Goal: Find specific page/section: Find specific page/section

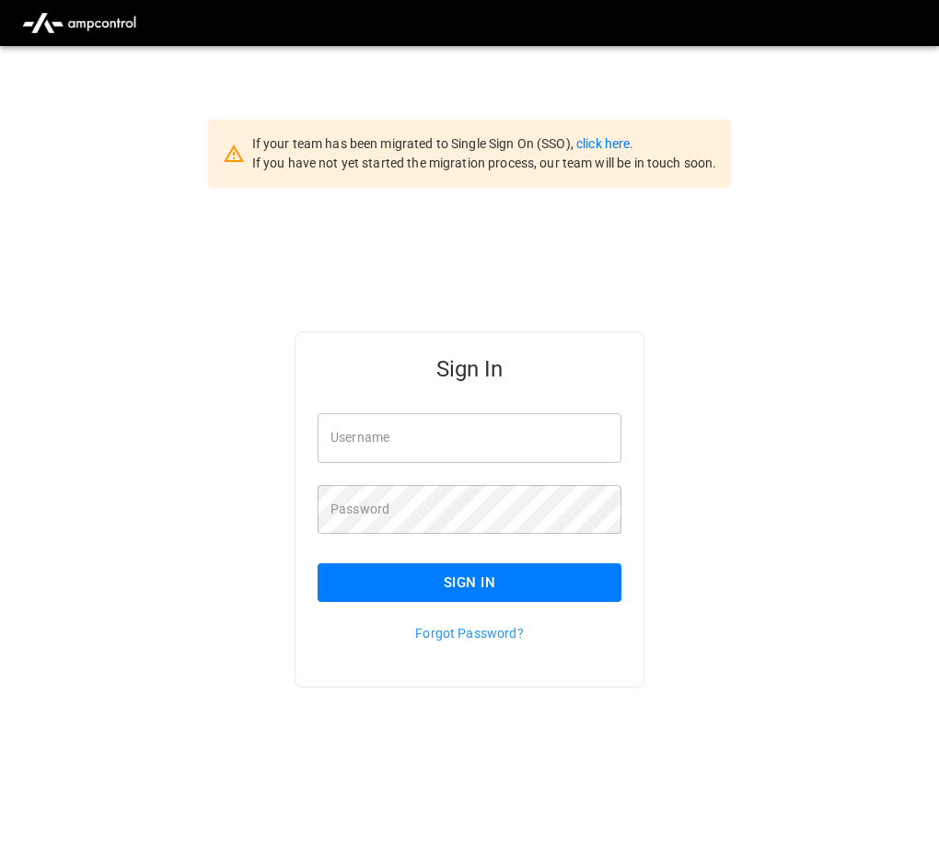
type input "**********"
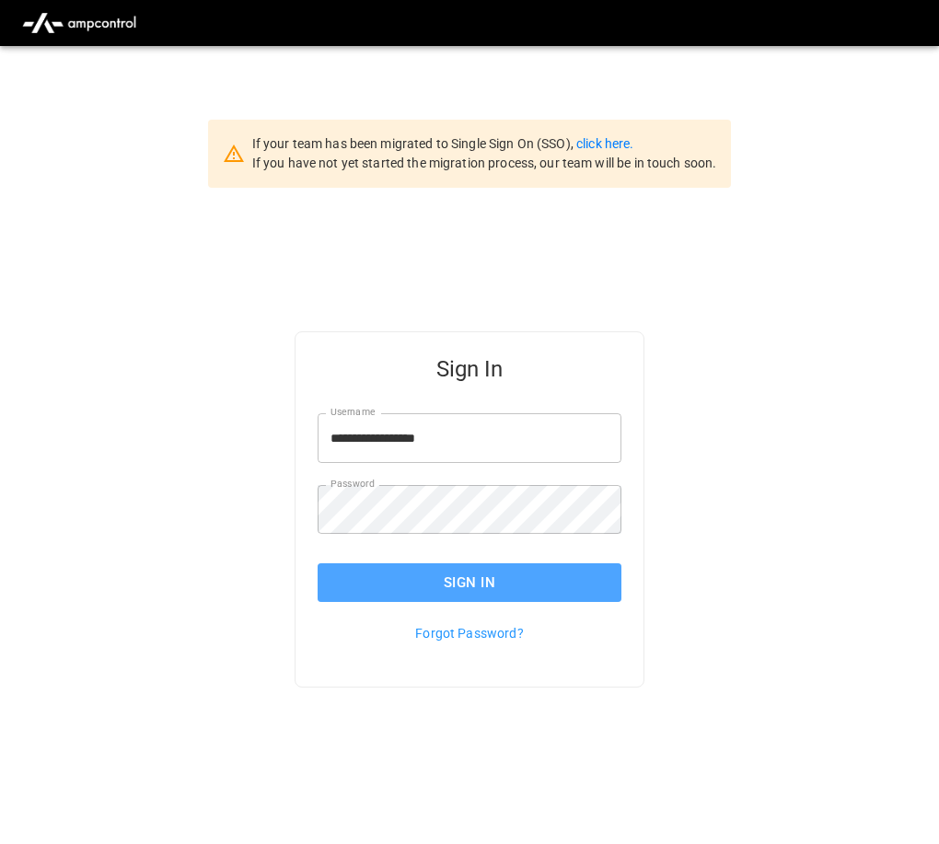
click at [374, 580] on button "Sign In" at bounding box center [470, 582] width 304 height 39
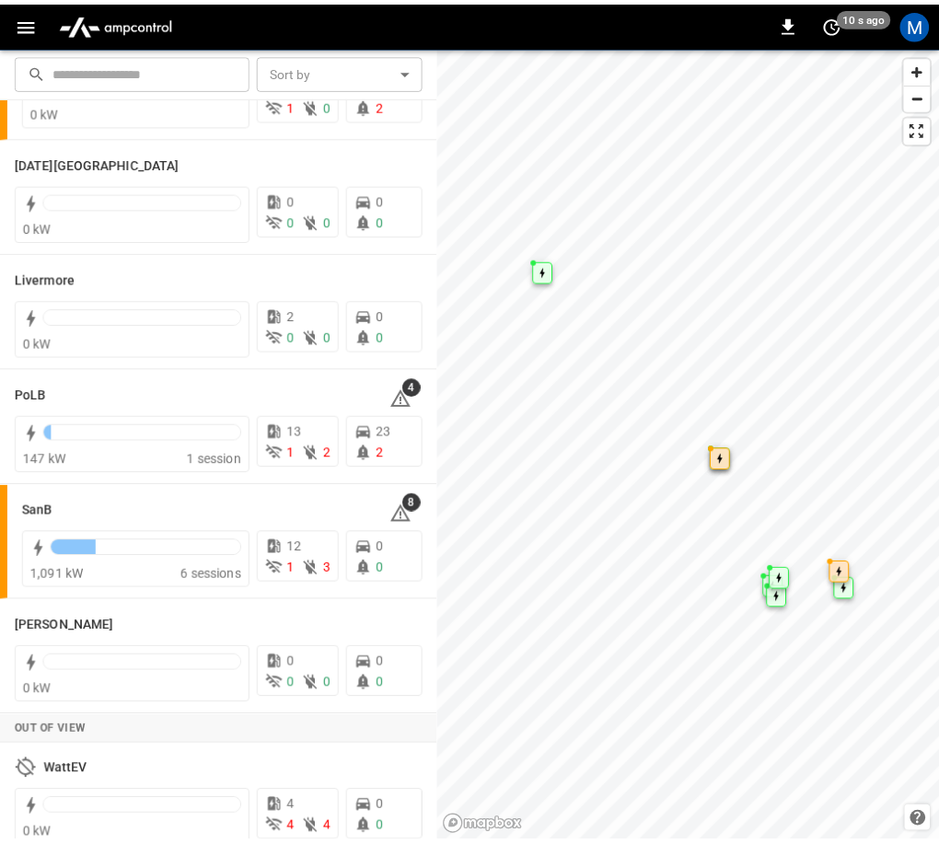
scroll to position [352, 0]
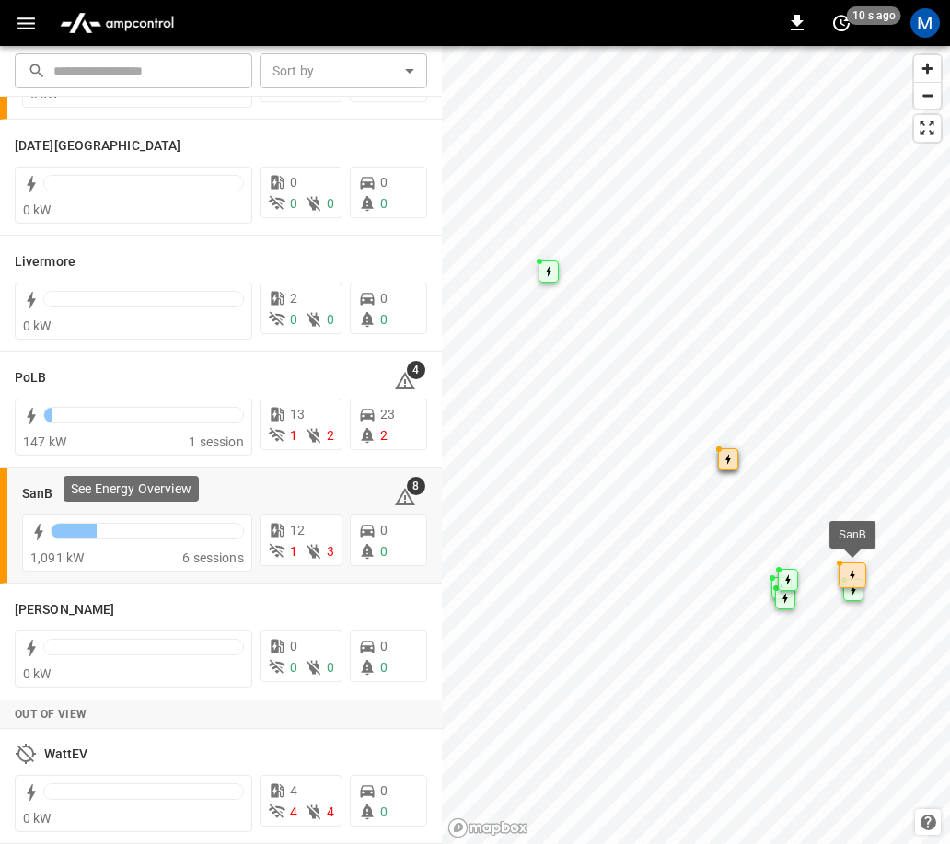
click at [73, 500] on div "See Energy Overview" at bounding box center [131, 489] width 135 height 26
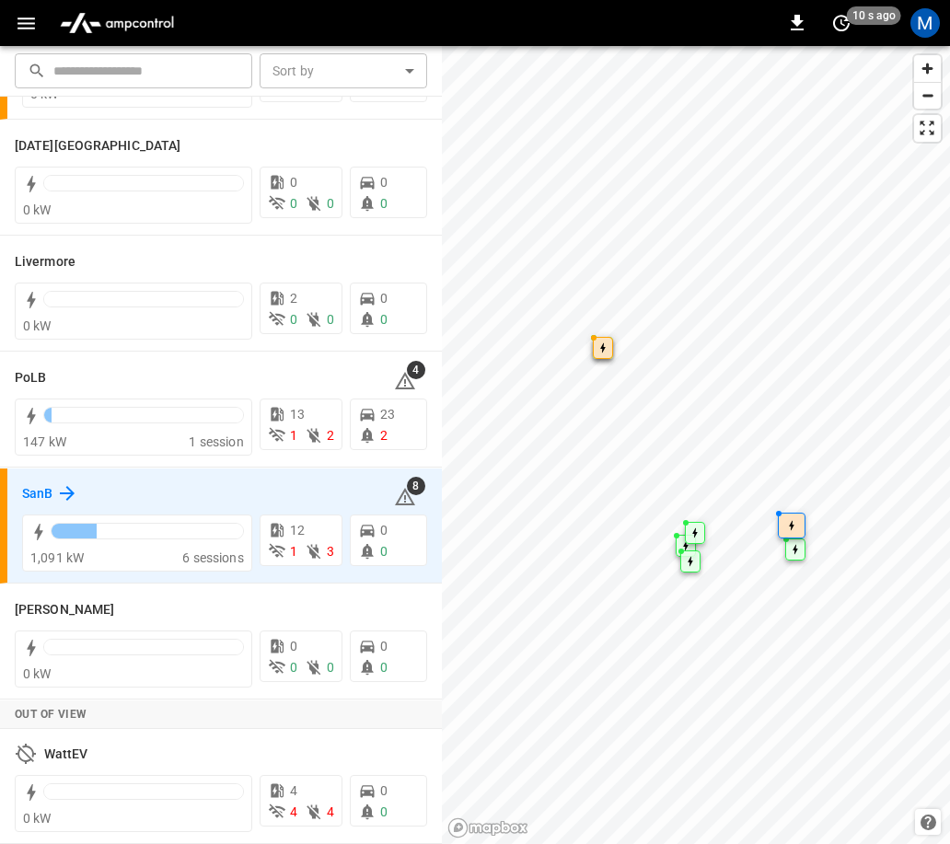
click at [49, 492] on h6 "SanB" at bounding box center [37, 494] width 30 height 20
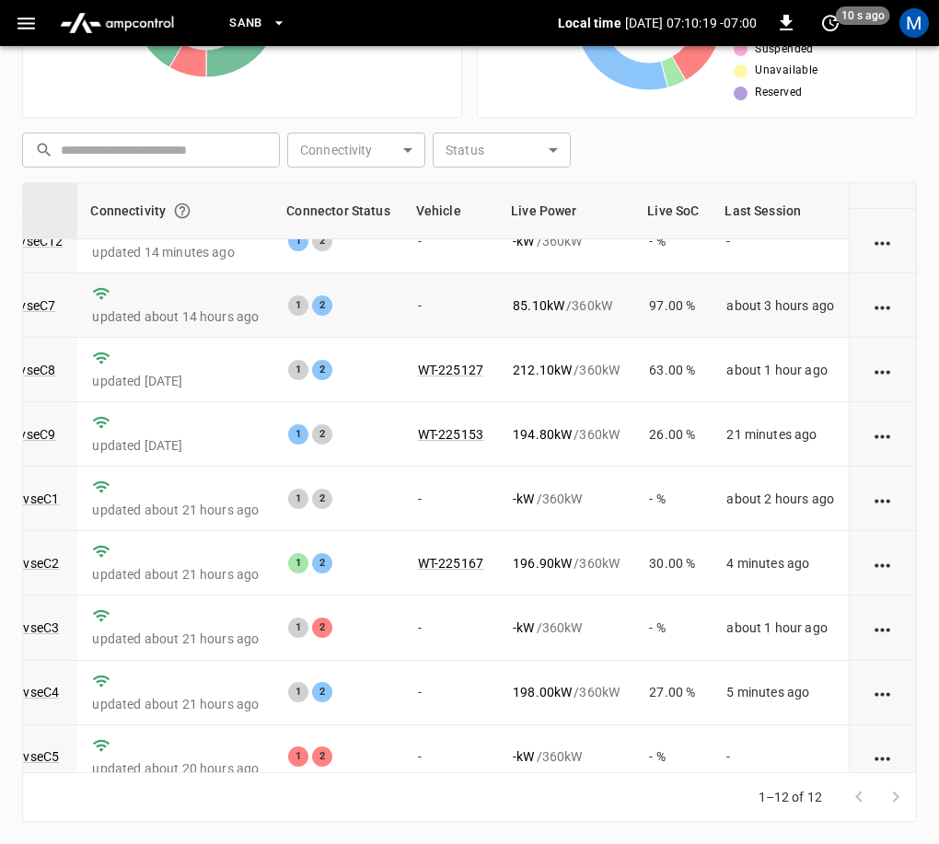
scroll to position [184, 222]
